Goal: Task Accomplishment & Management: Manage account settings

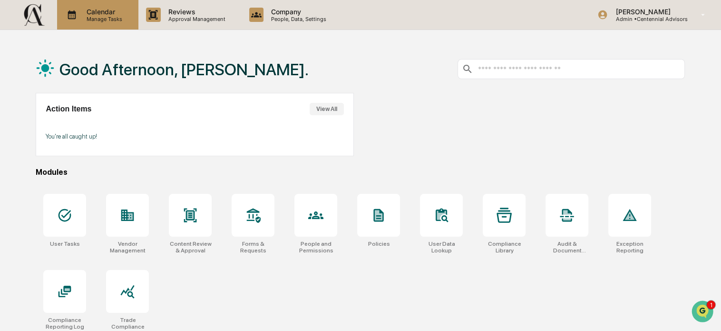
click at [95, 17] on p "Manage Tasks" at bounding box center [103, 19] width 48 height 7
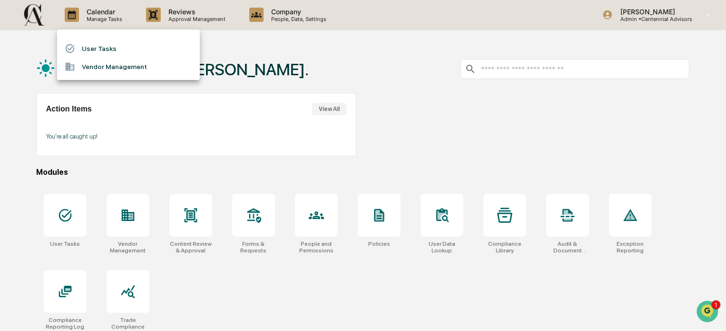
click at [92, 47] on li "User Tasks" at bounding box center [128, 48] width 143 height 18
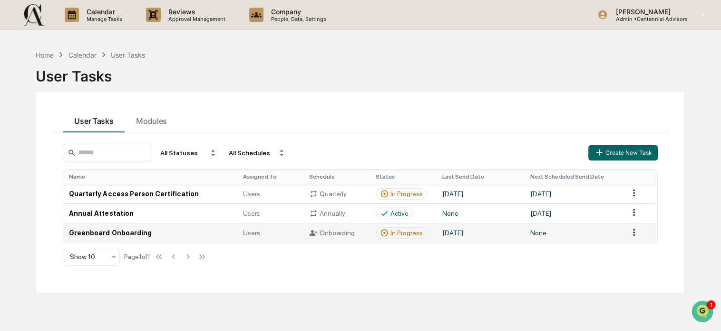
click at [124, 229] on td "Greenboard Onboarding" at bounding box center [150, 232] width 174 height 19
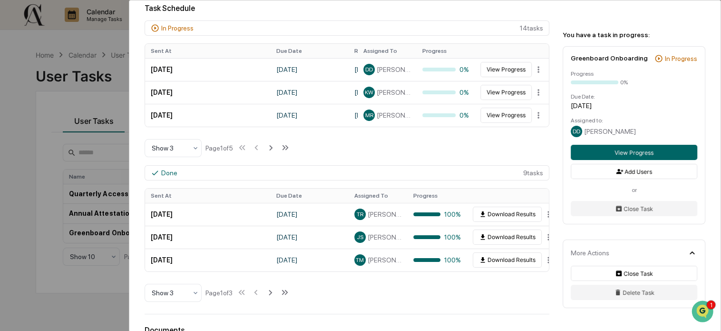
scroll to position [285, 0]
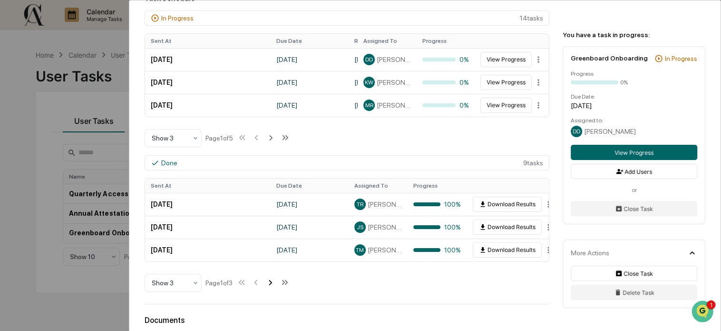
click at [272, 284] on icon at bounding box center [270, 282] width 3 height 5
click at [273, 284] on icon at bounding box center [271, 282] width 3 height 5
click at [260, 284] on icon at bounding box center [257, 282] width 10 height 10
click at [159, 283] on div at bounding box center [169, 283] width 35 height 10
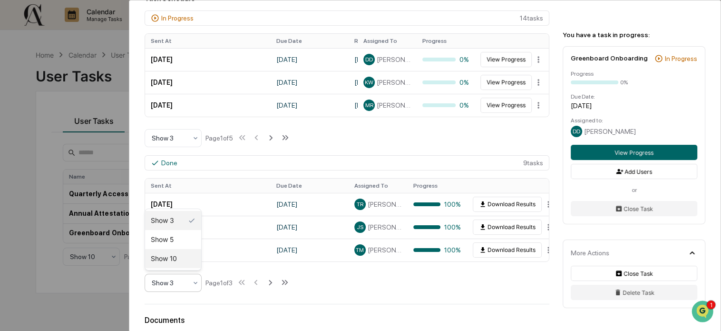
click at [174, 263] on div "Show 10" at bounding box center [173, 258] width 56 height 19
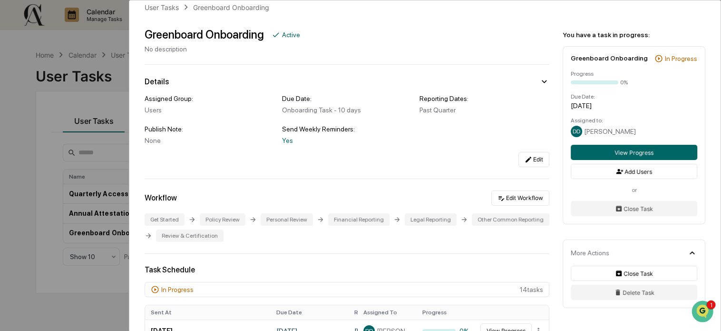
scroll to position [0, 0]
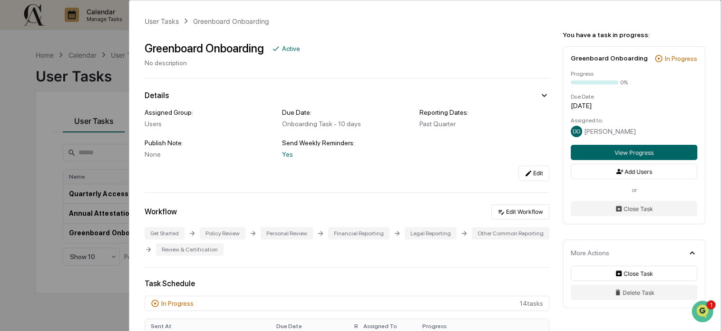
click at [92, 153] on div "User Tasks Greenboard Onboarding Greenboard Onboarding Active No description De…" at bounding box center [360, 165] width 721 height 331
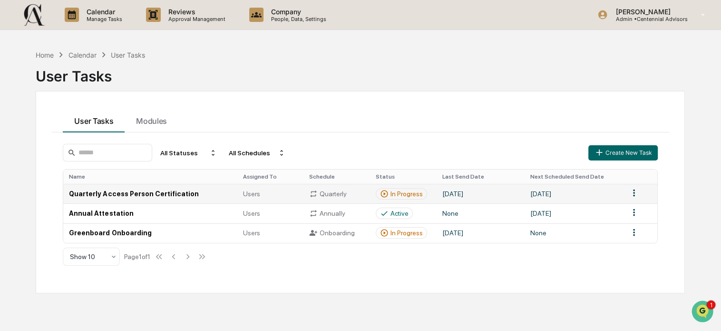
click at [135, 193] on td "Quarterly Access Person Certification" at bounding box center [150, 193] width 174 height 19
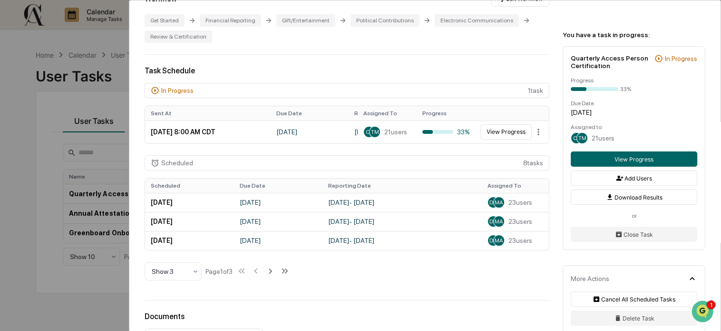
scroll to position [237, 0]
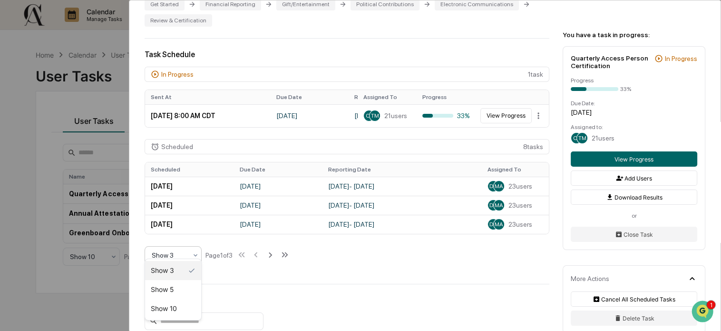
click at [175, 250] on div at bounding box center [169, 255] width 35 height 10
click at [175, 306] on div "Show 10" at bounding box center [173, 308] width 56 height 19
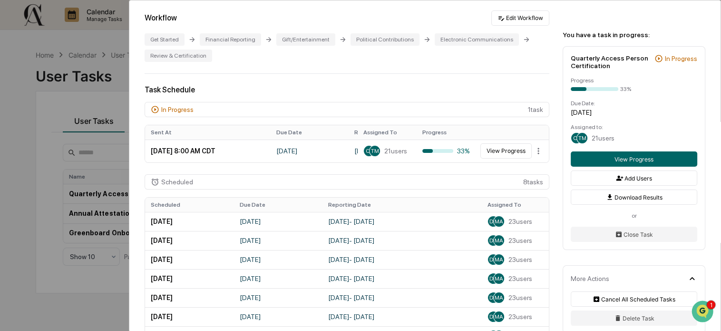
scroll to position [190, 0]
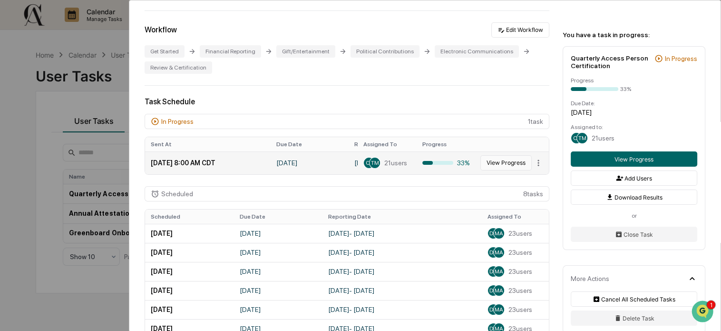
click at [500, 155] on button "View Progress" at bounding box center [505, 162] width 51 height 15
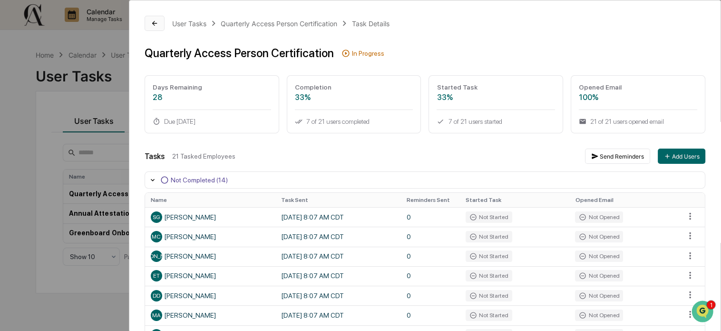
click at [156, 23] on icon at bounding box center [154, 23] width 5 height 5
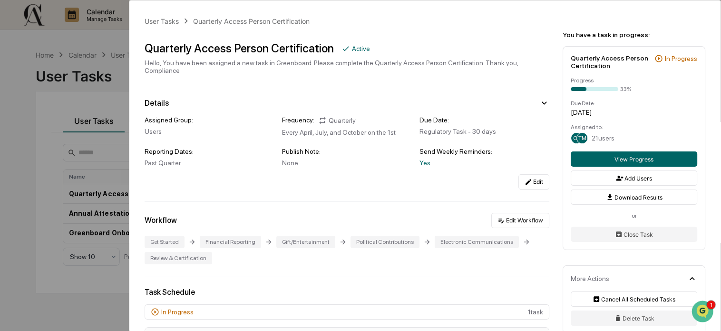
click at [81, 156] on div "User Tasks Quarterly Access Person Certification Quarterly Access Person Certif…" at bounding box center [360, 165] width 721 height 331
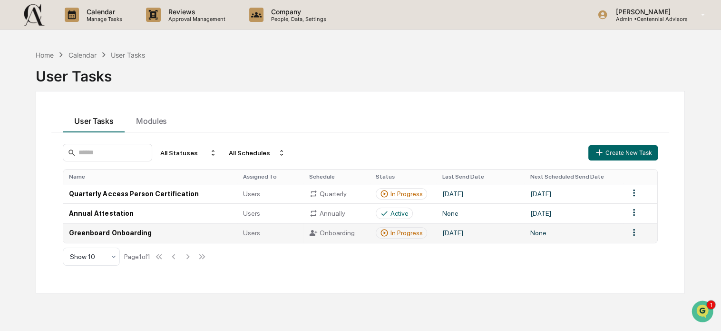
click at [99, 236] on td "Greenboard Onboarding" at bounding box center [150, 232] width 174 height 19
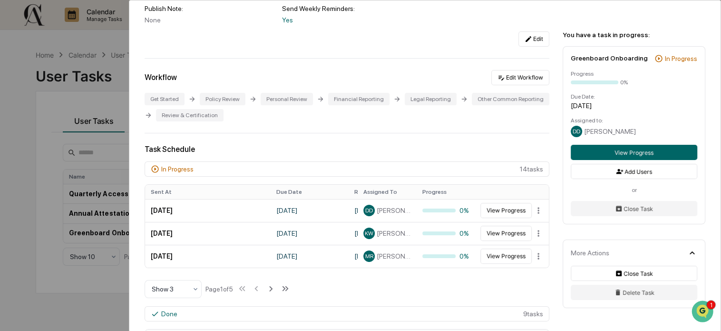
scroll to position [143, 0]
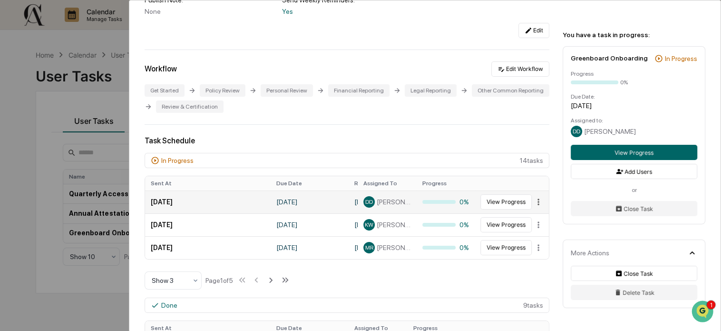
click at [532, 203] on html "Calendar Manage Tasks Reviews Approval Management Company People, Data, Setting…" at bounding box center [360, 165] width 721 height 331
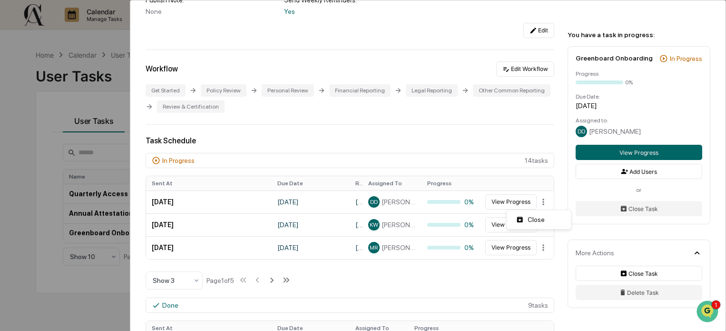
click at [476, 195] on html "Calendar Manage Tasks Reviews Approval Management Company People, Data, Setting…" at bounding box center [363, 165] width 726 height 331
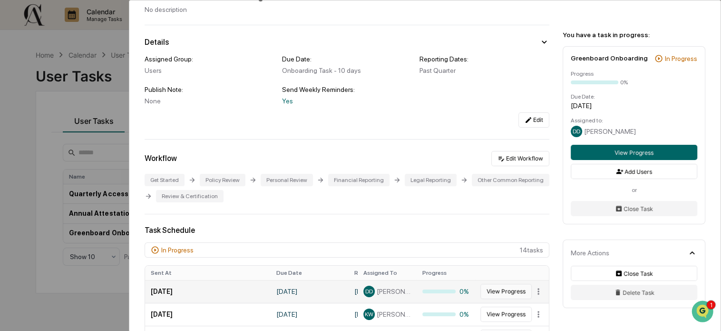
scroll to position [48, 0]
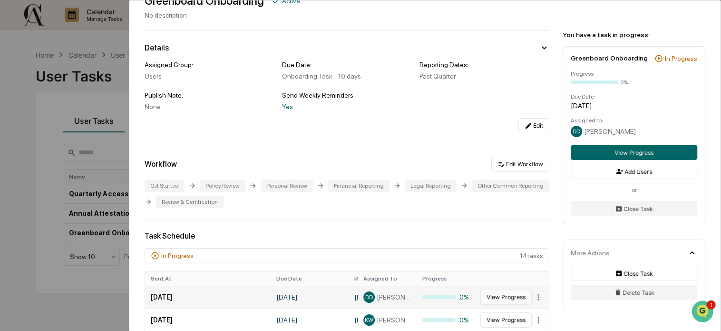
click at [492, 296] on button "View Progress" at bounding box center [505, 296] width 51 height 15
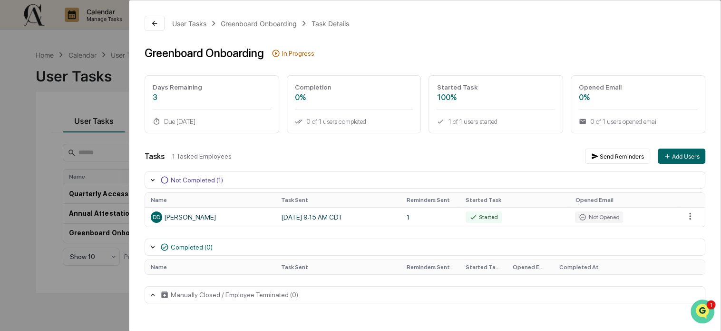
click at [701, 307] on img "Open customer support" at bounding box center [703, 311] width 24 height 19
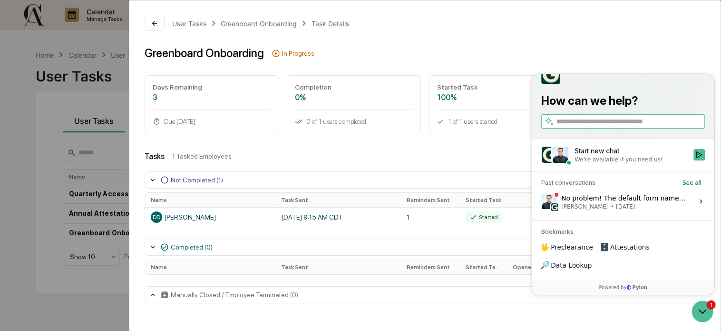
click at [640, 210] on div "No problem! The default form names are unfortunately not editable on your end a…" at bounding box center [624, 201] width 127 height 18
click at [541, 201] on button "View issue" at bounding box center [541, 201] width 0 height 0
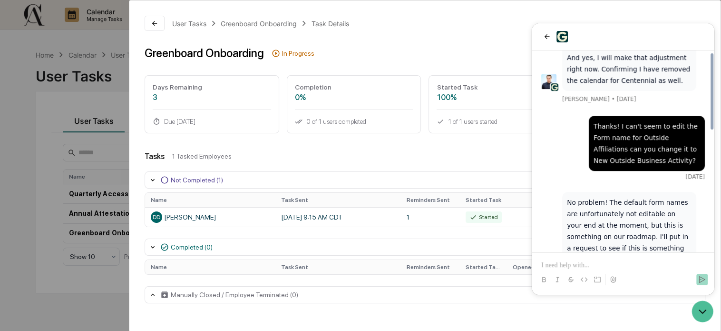
scroll to position [317, 0]
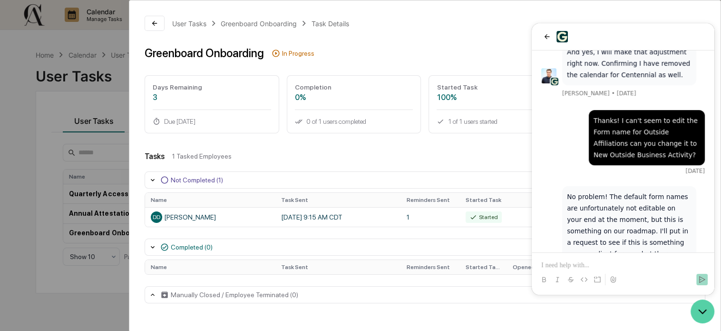
click at [708, 306] on icon "Open customer support" at bounding box center [703, 311] width 24 height 24
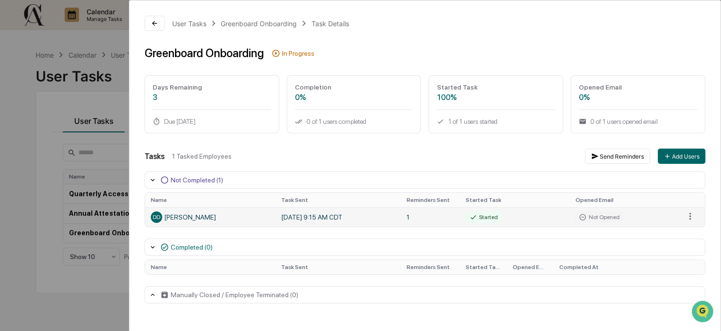
click at [175, 217] on div "DD [PERSON_NAME]" at bounding box center [210, 216] width 119 height 11
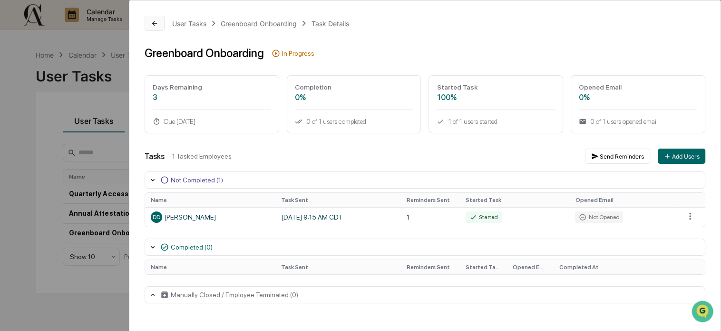
click at [149, 21] on button at bounding box center [155, 23] width 20 height 15
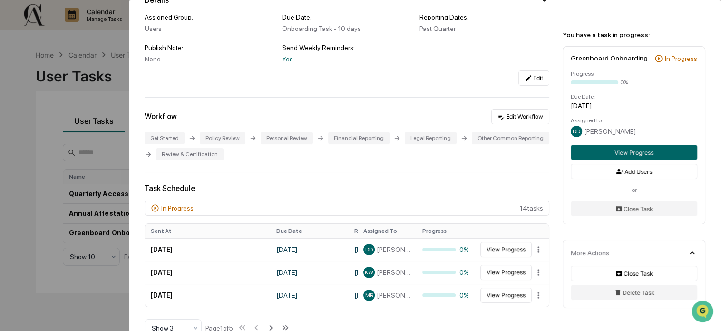
scroll to position [143, 0]
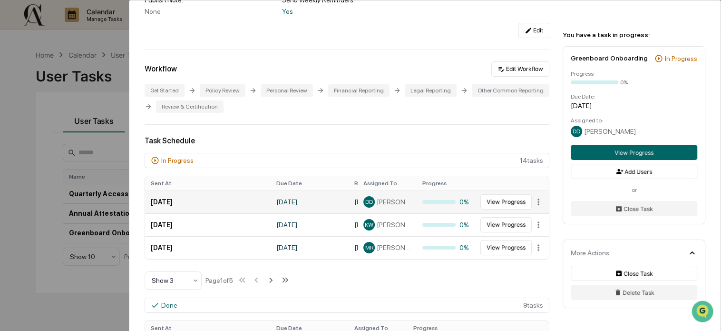
click at [382, 204] on span "[PERSON_NAME]" at bounding box center [394, 202] width 34 height 8
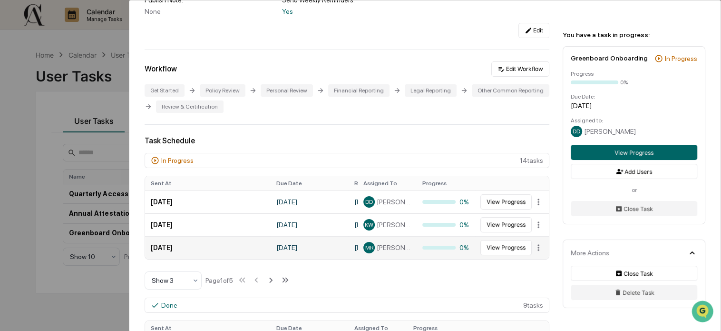
click at [386, 244] on div "MR [PERSON_NAME]" at bounding box center [387, 247] width 48 height 11
click at [377, 249] on span "[PERSON_NAME]" at bounding box center [394, 248] width 34 height 8
click at [534, 247] on html "Calendar Manage Tasks Reviews Approval Management Company People, Data, Setting…" at bounding box center [360, 165] width 721 height 331
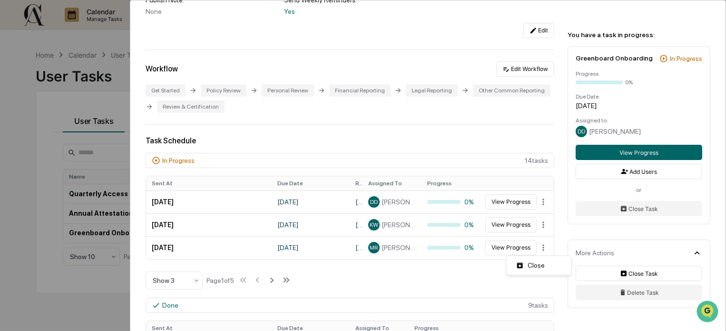
click at [538, 144] on html "Calendar Manage Tasks Reviews Approval Management Company People, Data, Setting…" at bounding box center [363, 165] width 726 height 331
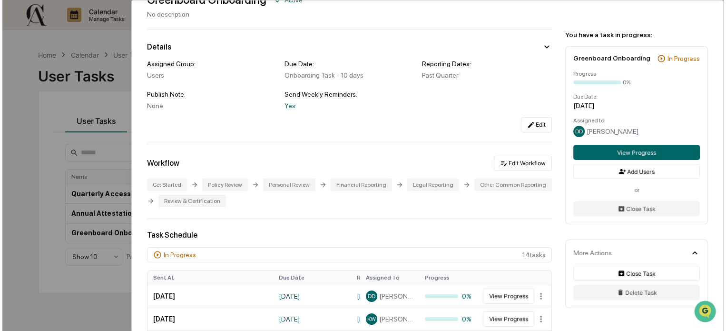
scroll to position [0, 0]
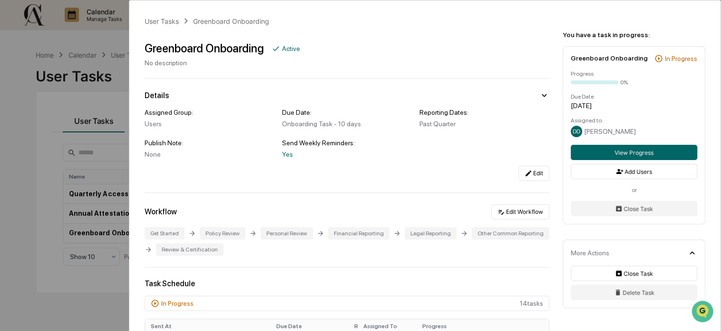
click at [75, 92] on div "User Tasks Greenboard Onboarding Greenboard Onboarding Active No description De…" at bounding box center [360, 165] width 721 height 331
click at [79, 104] on div "User Tasks Greenboard Onboarding Greenboard Onboarding Active No description De…" at bounding box center [360, 165] width 721 height 331
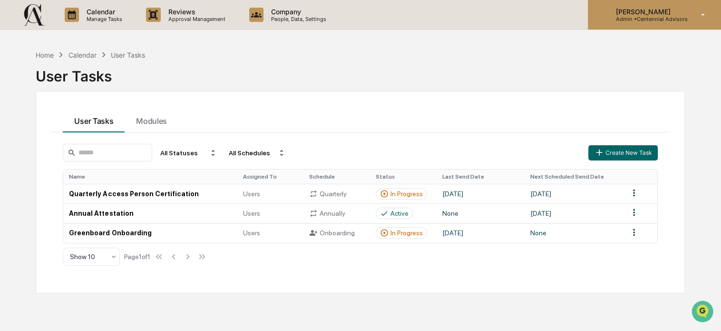
click at [701, 16] on icon at bounding box center [703, 14] width 17 height 9
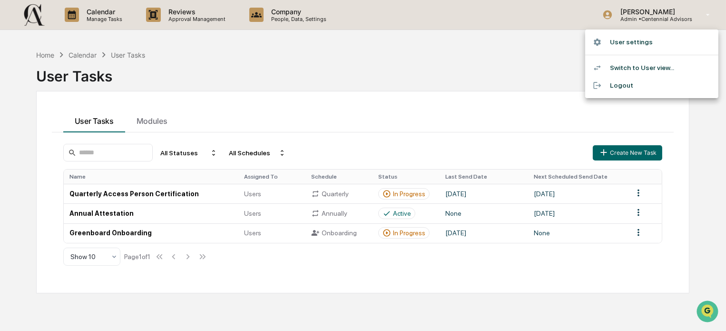
click at [671, 87] on li "Logout" at bounding box center [651, 86] width 133 height 18
